Goal: Transaction & Acquisition: Purchase product/service

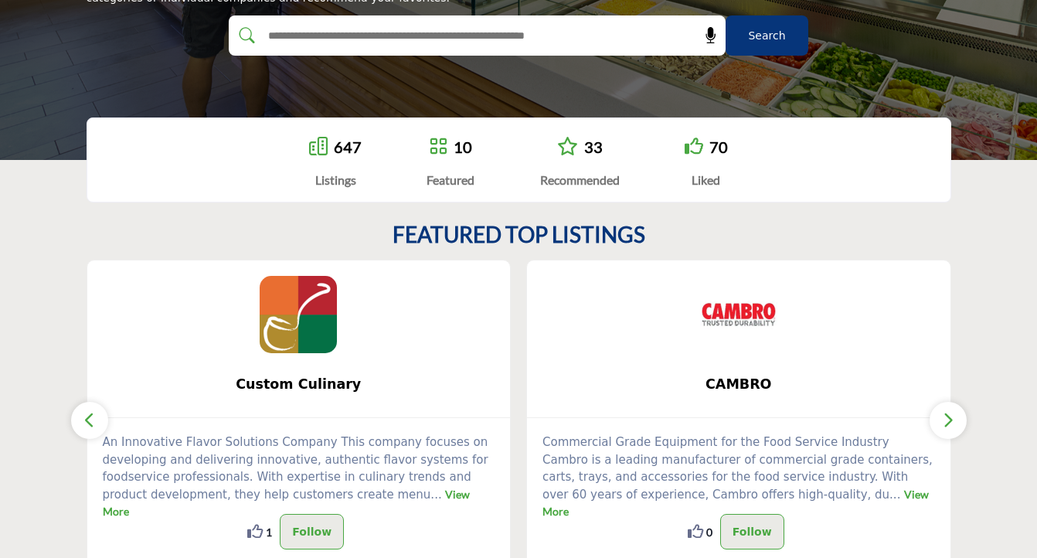
scroll to position [368, 0]
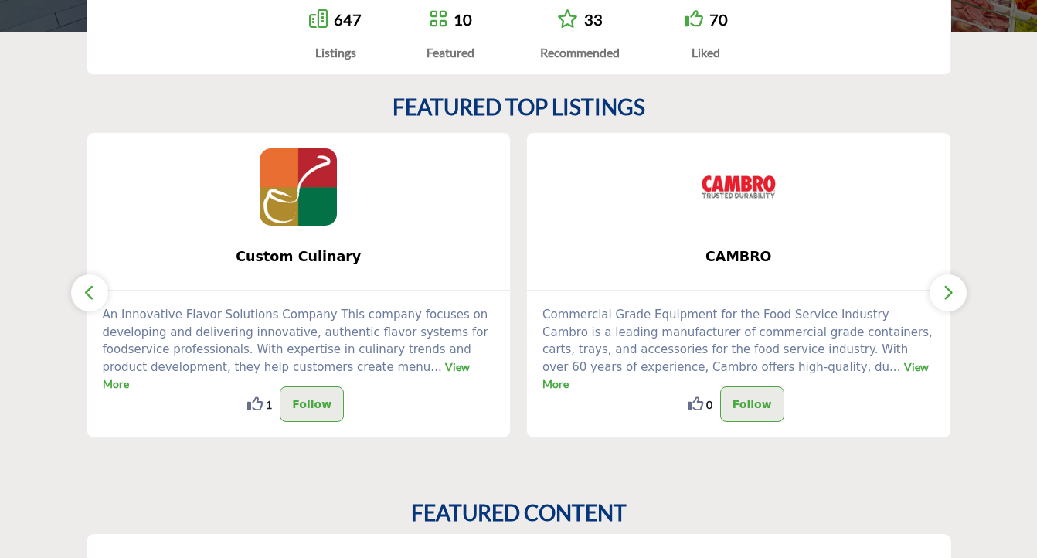
click at [939, 291] on button "button" at bounding box center [947, 292] width 37 height 37
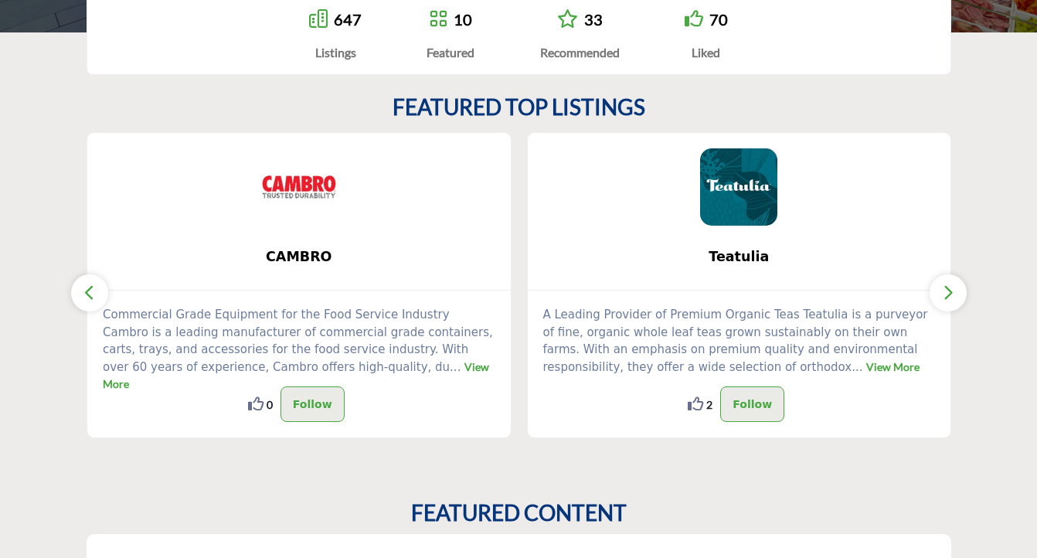
click at [939, 291] on button "button" at bounding box center [947, 292] width 37 height 37
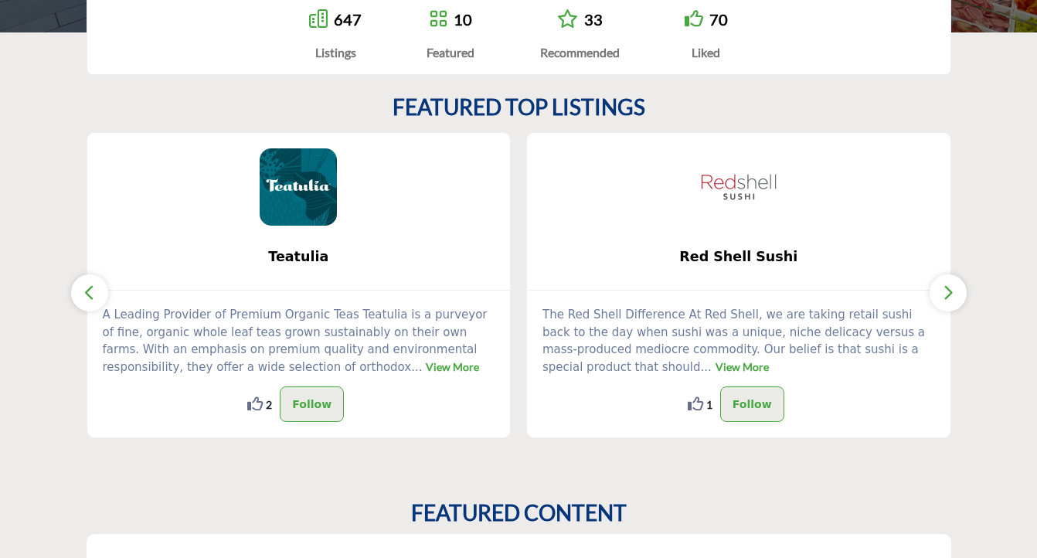
click at [939, 291] on button "button" at bounding box center [947, 292] width 37 height 37
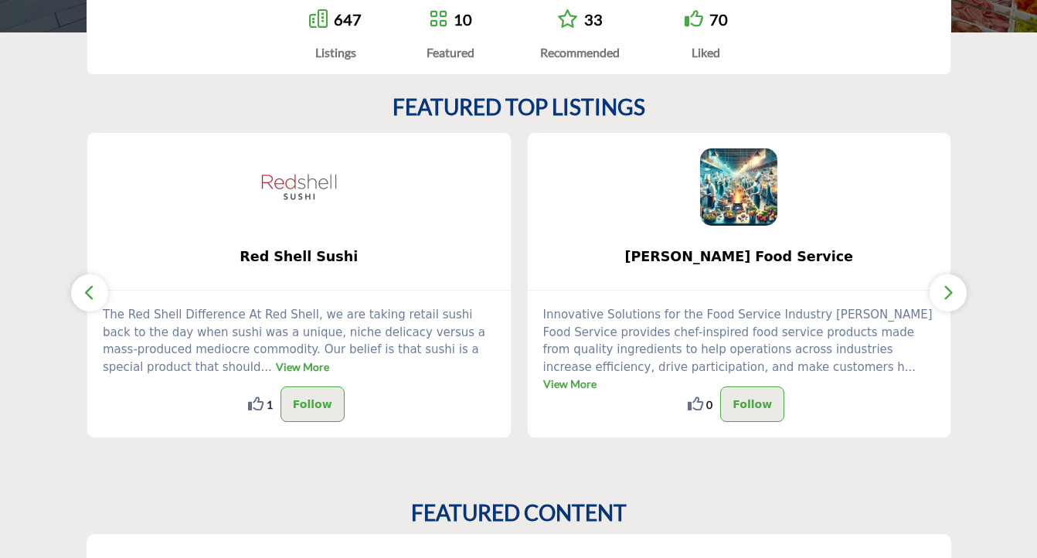
click at [939, 291] on button "button" at bounding box center [947, 292] width 37 height 37
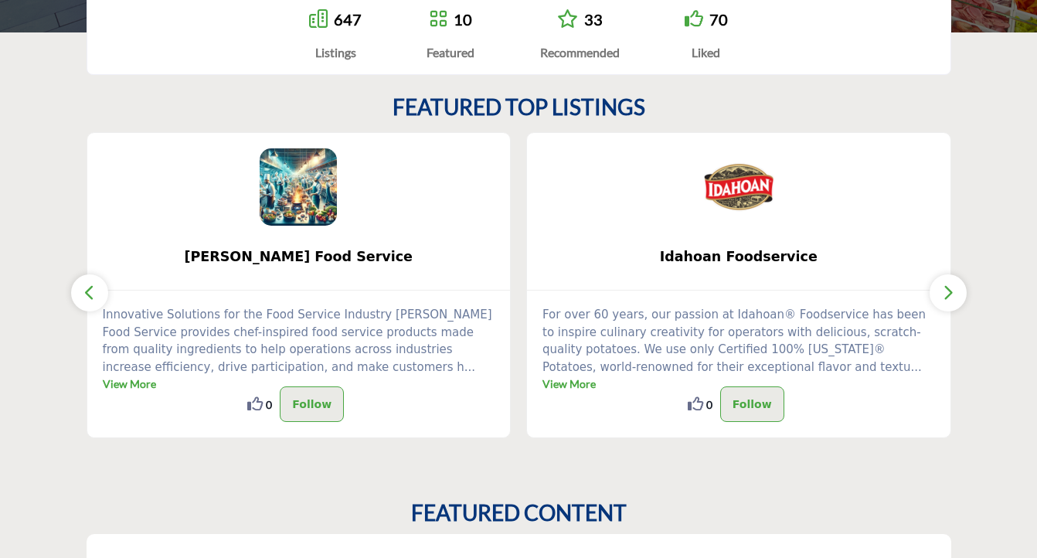
click at [939, 291] on button "button" at bounding box center [947, 292] width 37 height 37
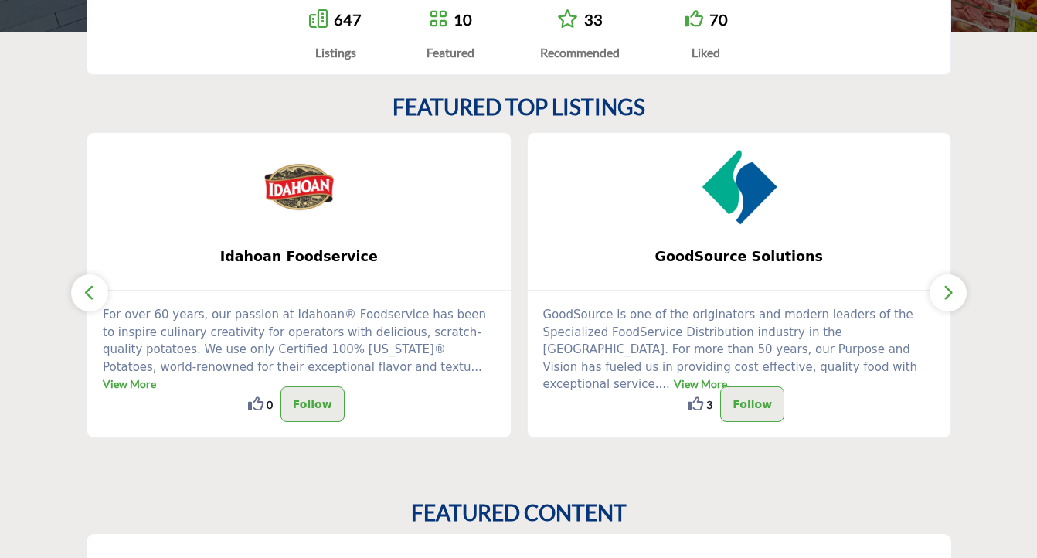
click at [939, 291] on button "button" at bounding box center [947, 292] width 37 height 37
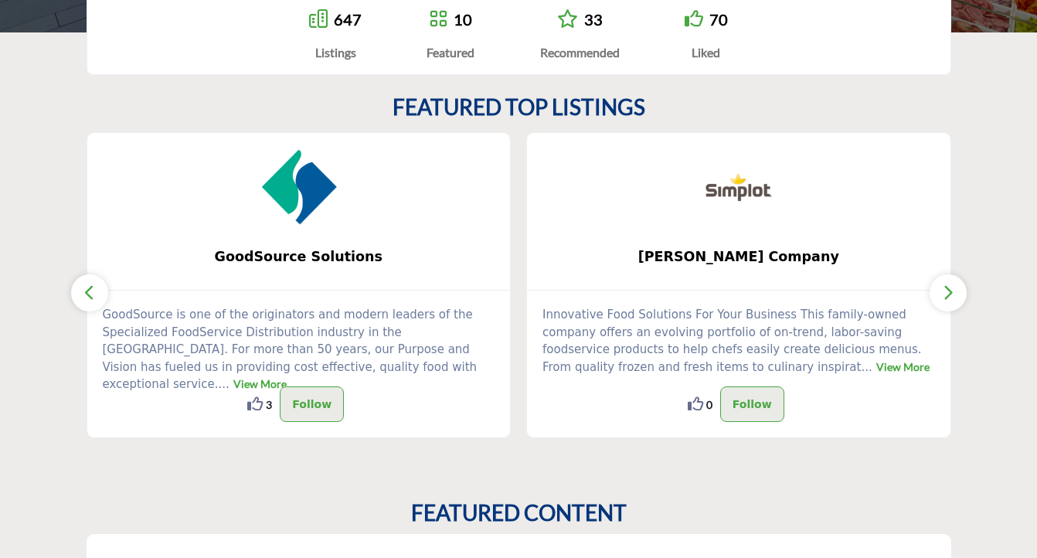
click at [939, 291] on button "button" at bounding box center [947, 292] width 37 height 37
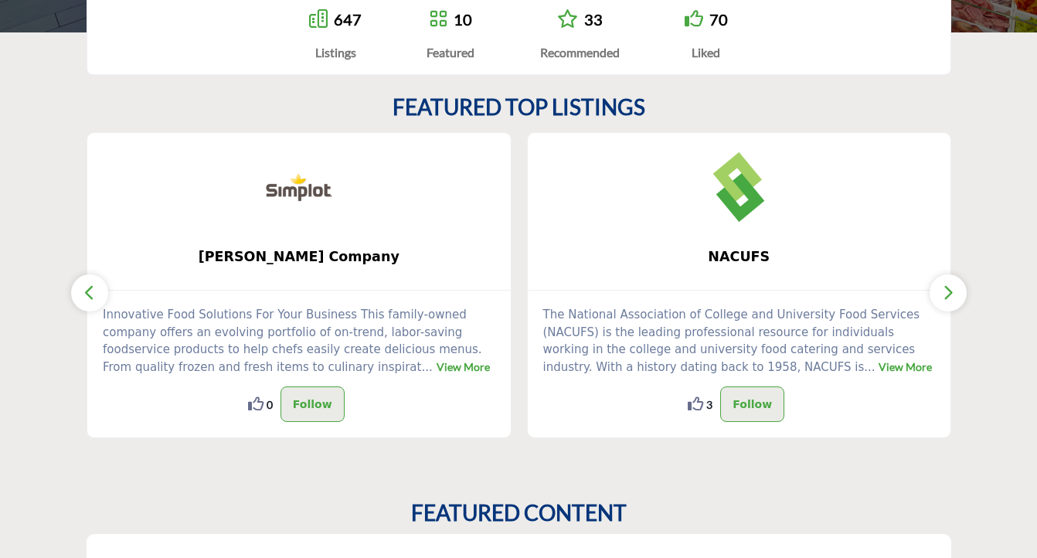
click at [939, 291] on button "button" at bounding box center [947, 292] width 37 height 37
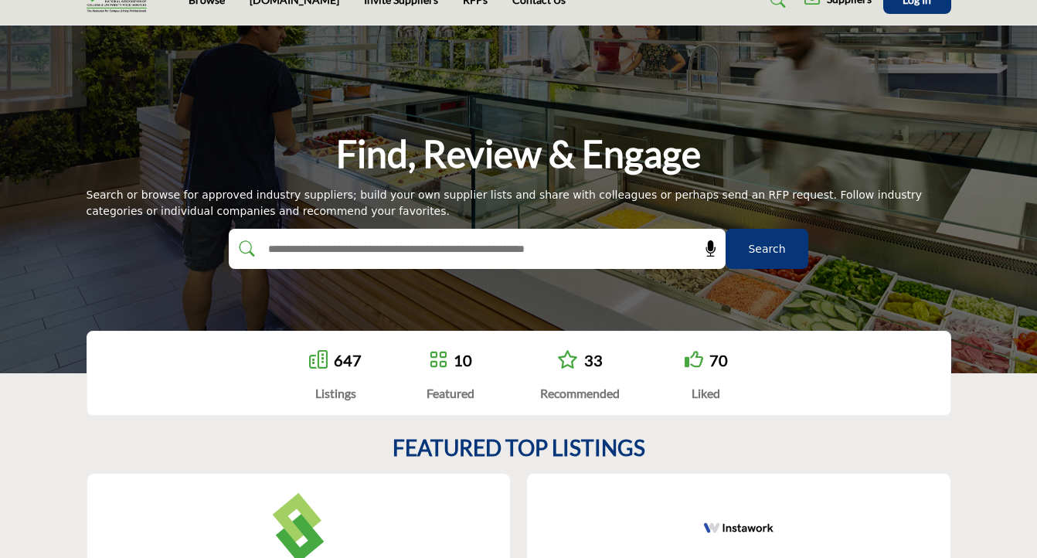
scroll to position [23, 0]
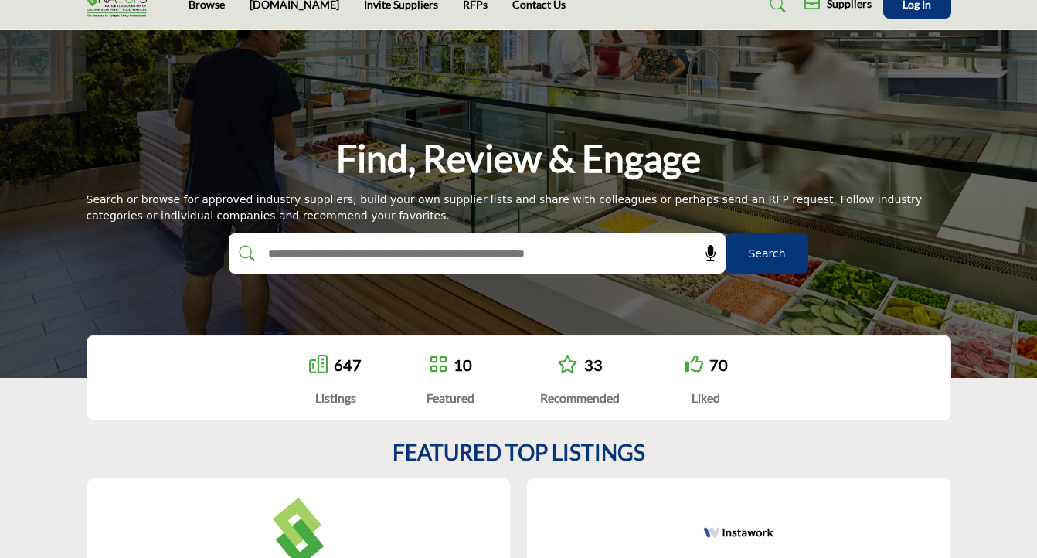
click at [533, 250] on input "text" at bounding box center [444, 253] width 368 height 23
type input "**********"
click at [725, 233] on button "Search" at bounding box center [766, 253] width 83 height 40
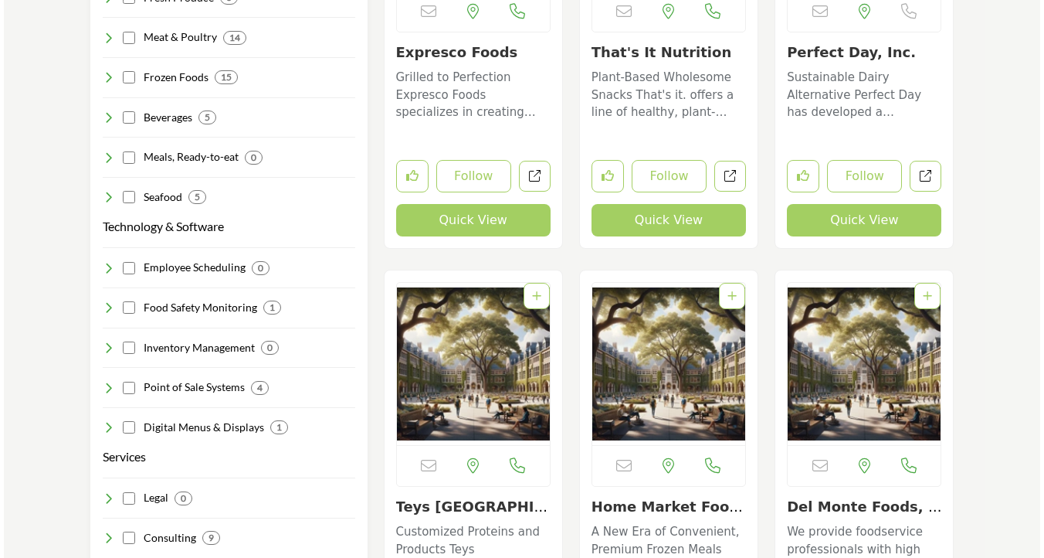
scroll to position [1801, 0]
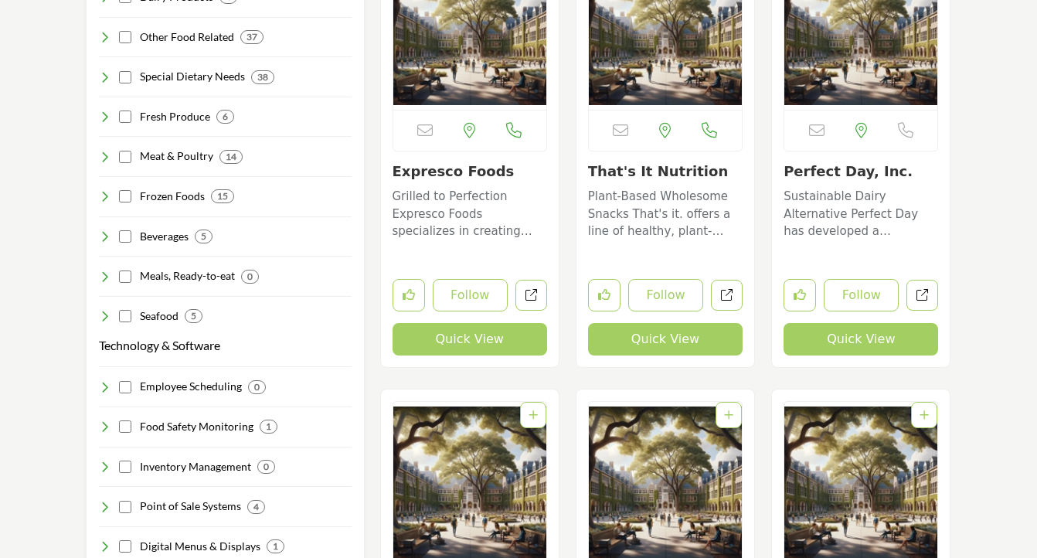
click at [670, 337] on button "Quick View" at bounding box center [665, 339] width 154 height 32
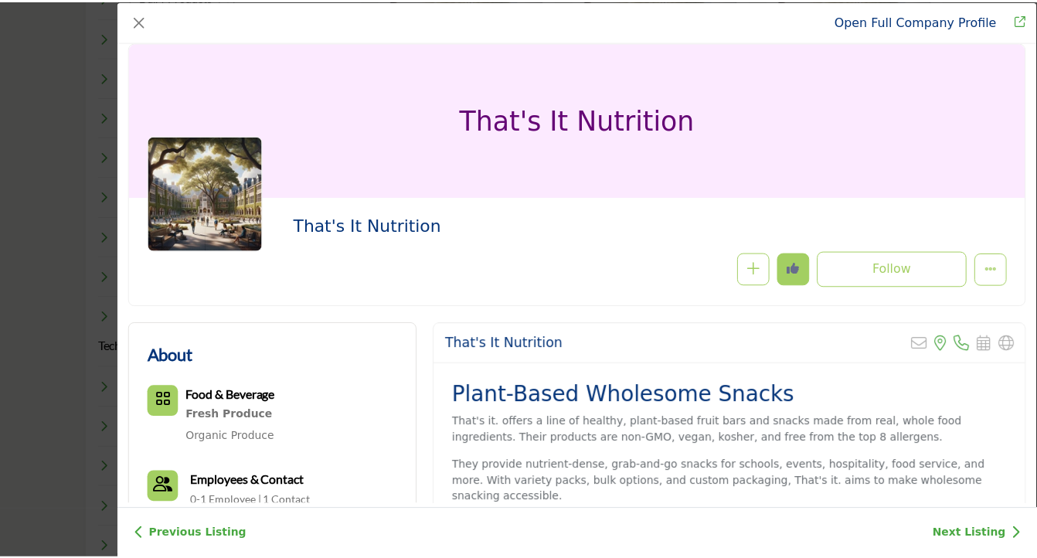
scroll to position [0, 0]
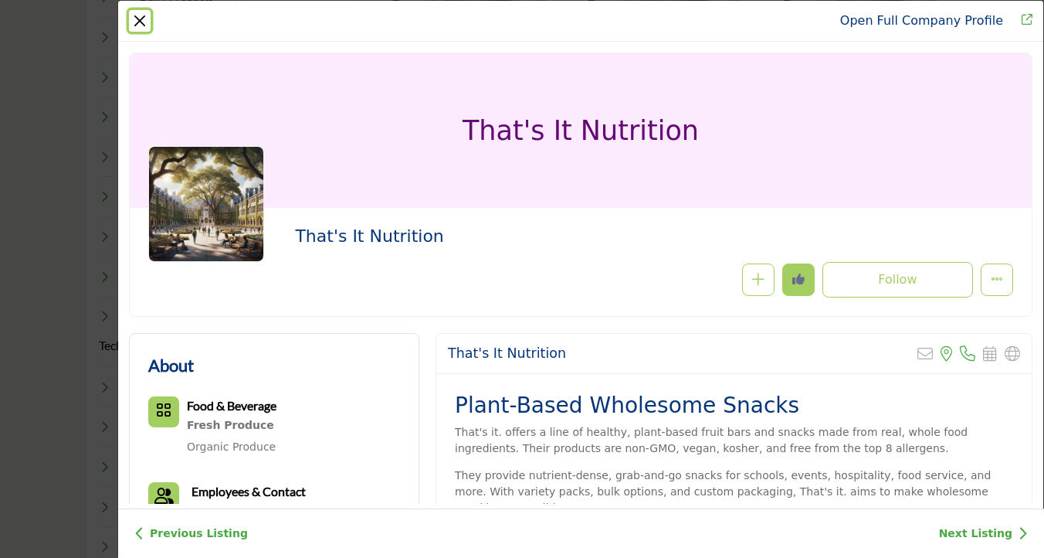
click at [140, 18] on button "Close" at bounding box center [140, 21] width 22 height 22
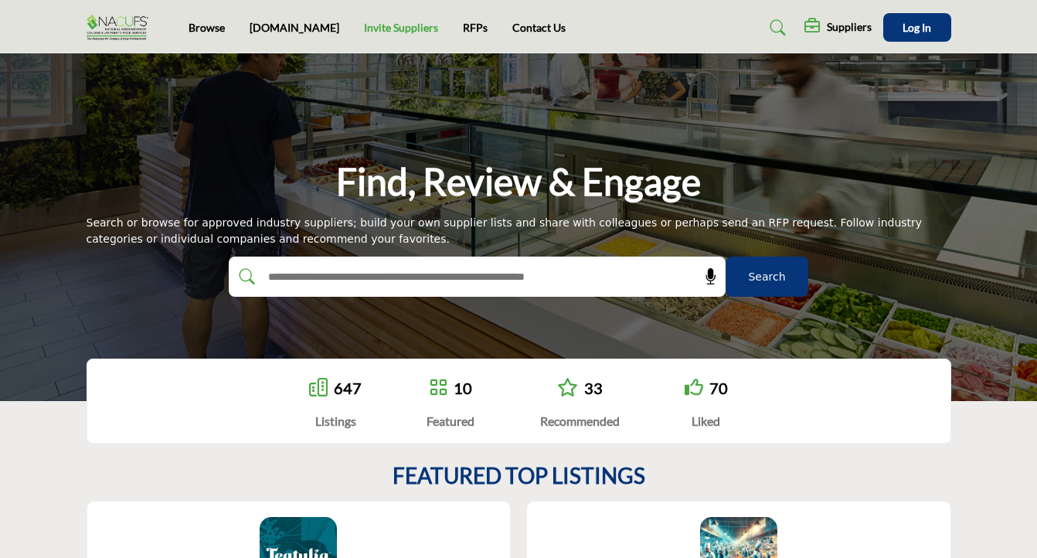
click at [368, 26] on link "Invite Suppliers" at bounding box center [401, 27] width 74 height 13
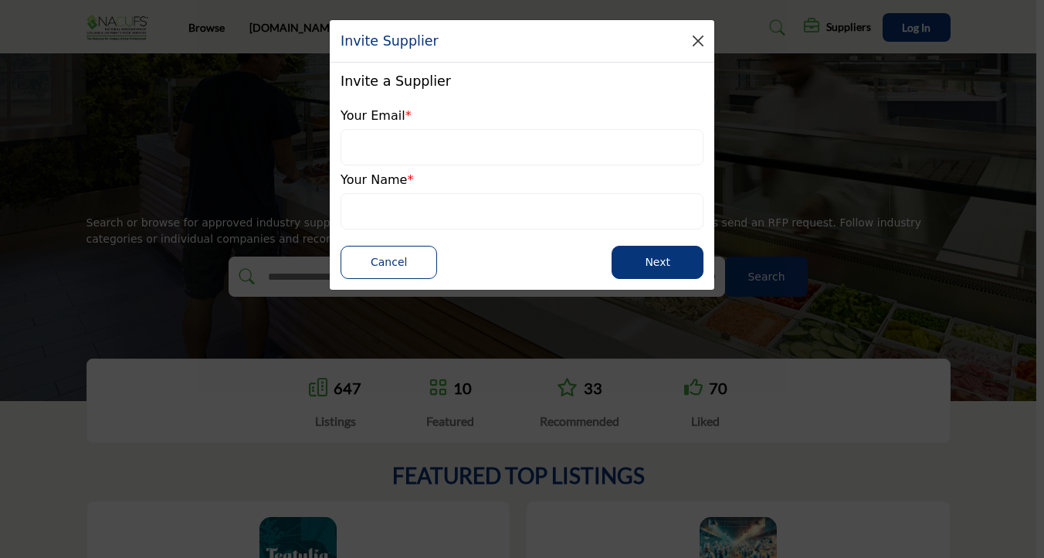
drag, startPoint x: 683, startPoint y: 41, endPoint x: 698, endPoint y: 40, distance: 15.5
click at [684, 41] on div "Invite Supplier" at bounding box center [522, 41] width 385 height 42
click at [698, 40] on button "Close" at bounding box center [698, 41] width 22 height 22
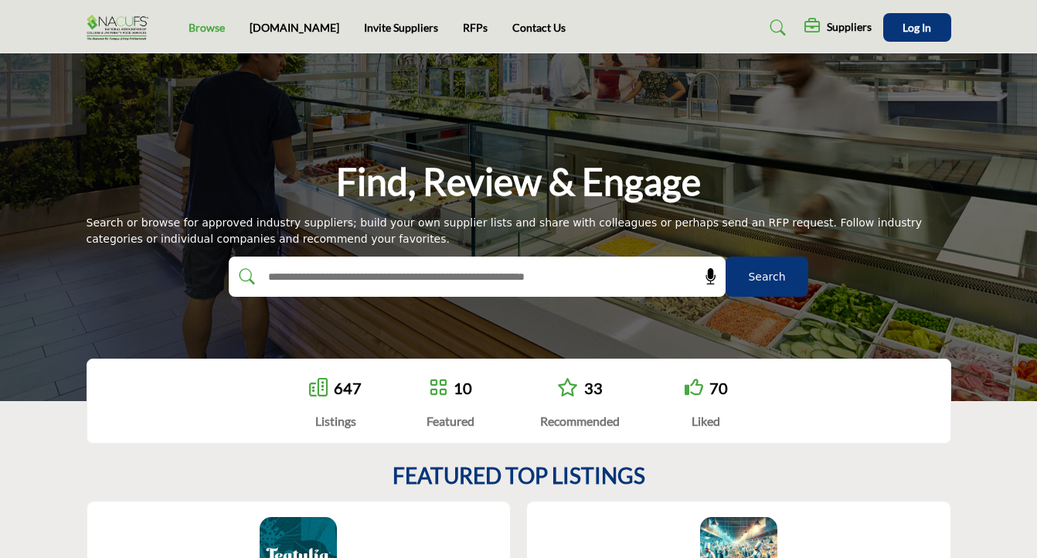
click at [203, 26] on link "Browse" at bounding box center [206, 27] width 36 height 13
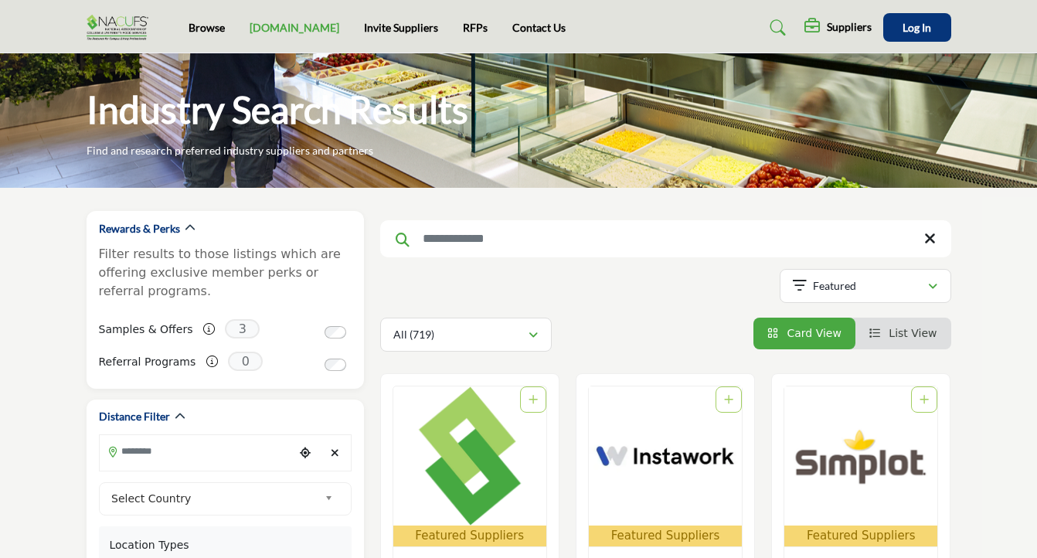
click at [277, 25] on link "[DOMAIN_NAME]" at bounding box center [295, 27] width 90 height 13
